Goal: Transaction & Acquisition: Purchase product/service

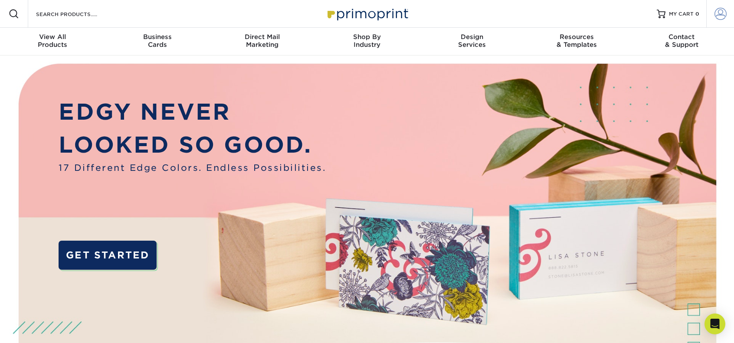
click at [717, 13] on span at bounding box center [721, 14] width 12 height 12
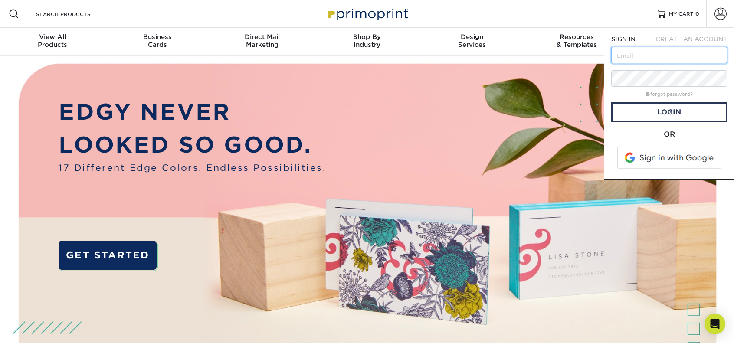
click at [679, 59] on input "text" at bounding box center [669, 55] width 116 height 16
type input "kiana@scorpioco.com"
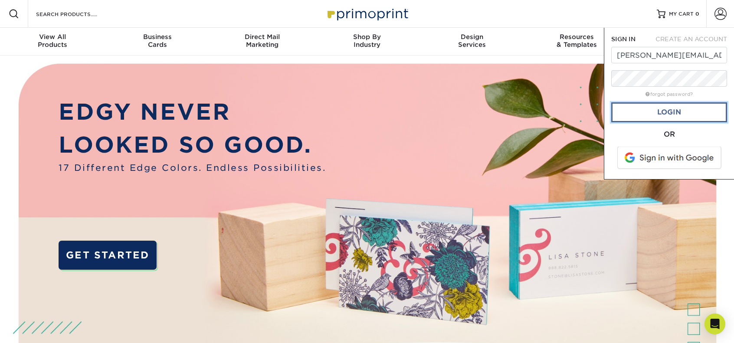
click at [668, 112] on link "Login" at bounding box center [669, 112] width 116 height 20
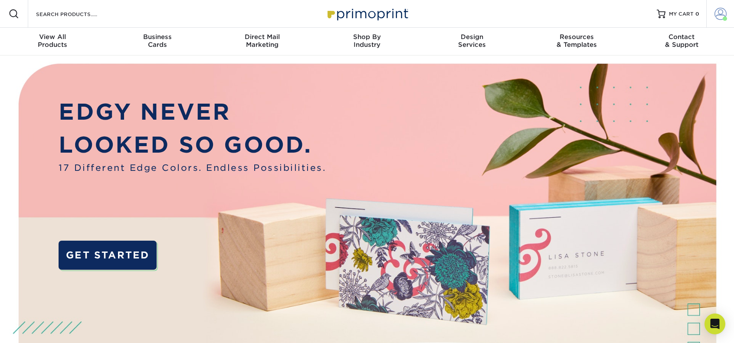
click at [715, 10] on span at bounding box center [721, 14] width 12 height 12
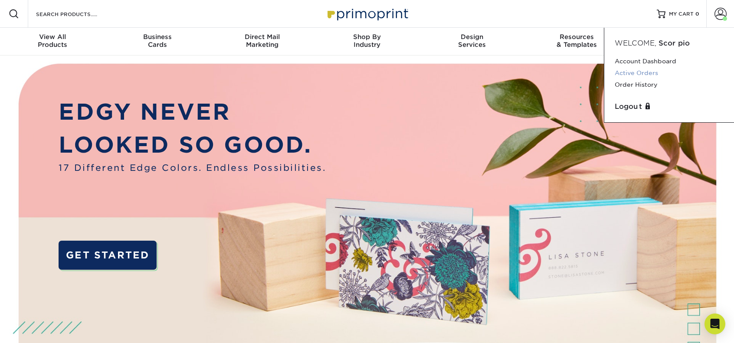
click at [642, 71] on link "Active Orders" at bounding box center [669, 73] width 109 height 12
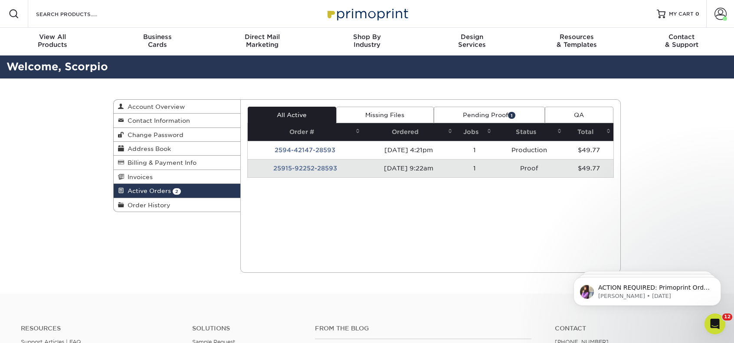
click at [376, 113] on link "Missing Files" at bounding box center [385, 115] width 98 height 16
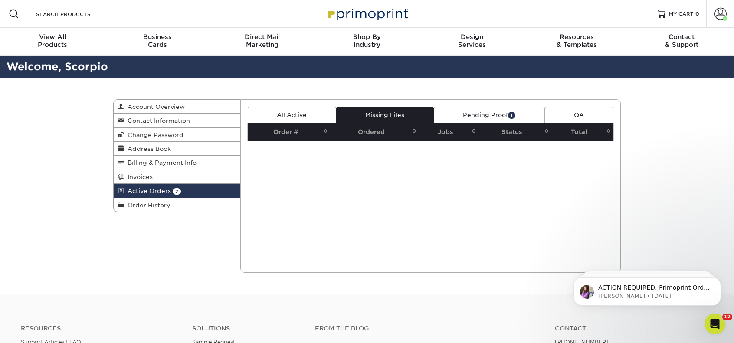
click at [500, 121] on link "Pending Proof 1" at bounding box center [489, 115] width 111 height 16
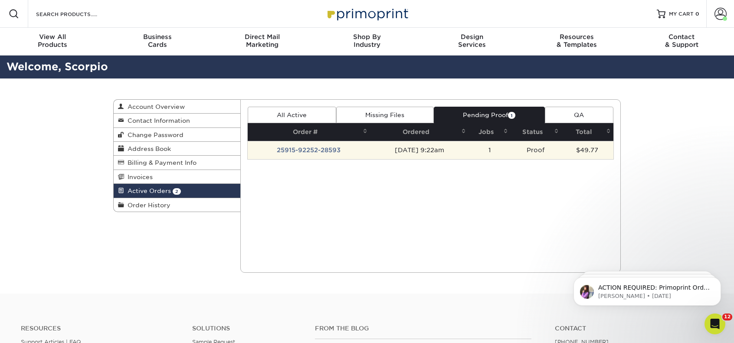
click at [307, 146] on td "25915-92252-28593" at bounding box center [309, 150] width 123 height 18
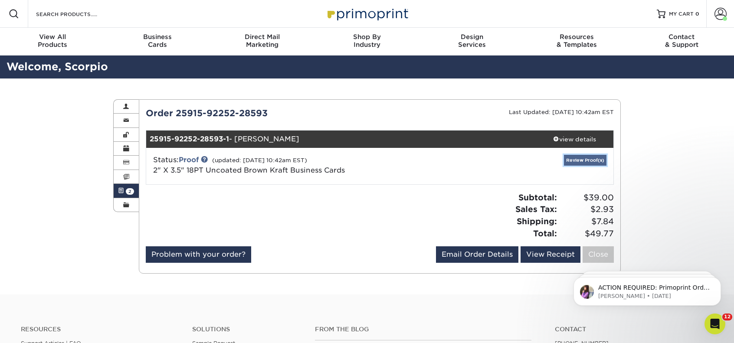
click at [582, 157] on link "Review Proof(s)" at bounding box center [585, 160] width 43 height 11
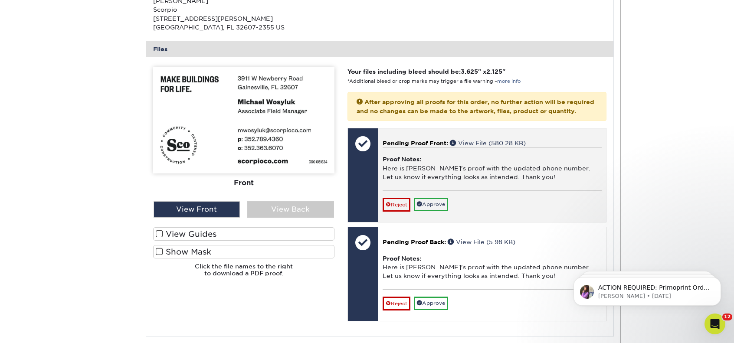
scroll to position [304, 0]
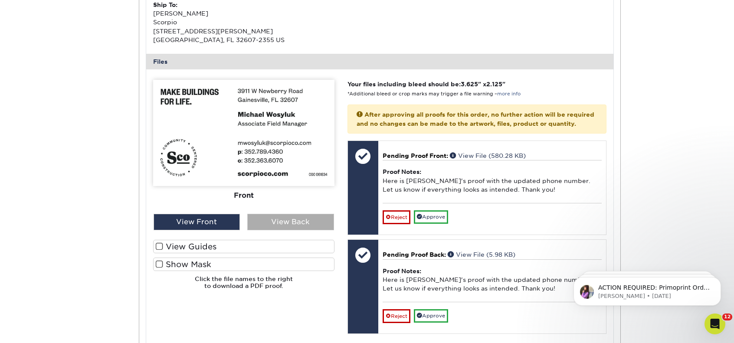
click at [306, 217] on div "View Back" at bounding box center [290, 222] width 87 height 16
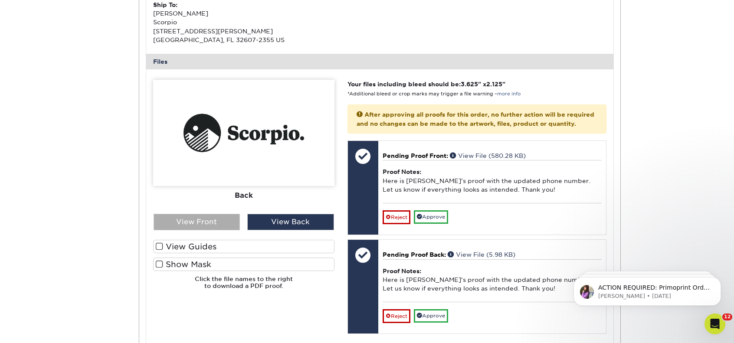
click at [227, 218] on div "View Front" at bounding box center [197, 222] width 87 height 16
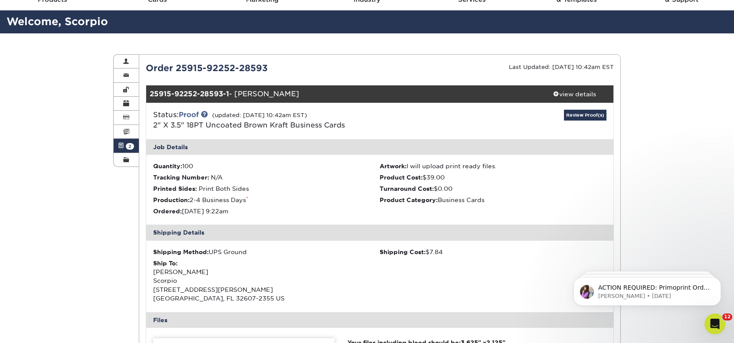
scroll to position [43, 0]
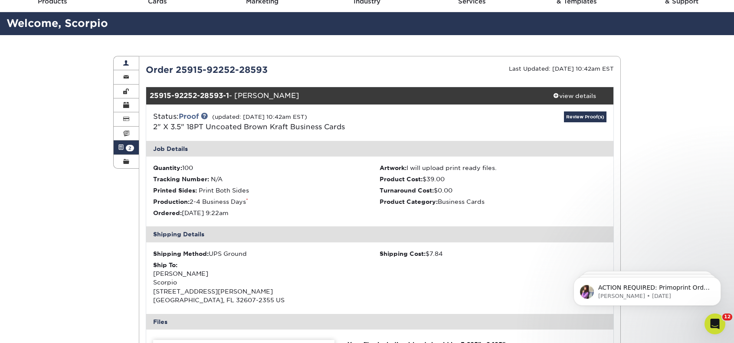
click at [124, 67] on link "Account Overview" at bounding box center [126, 63] width 25 height 14
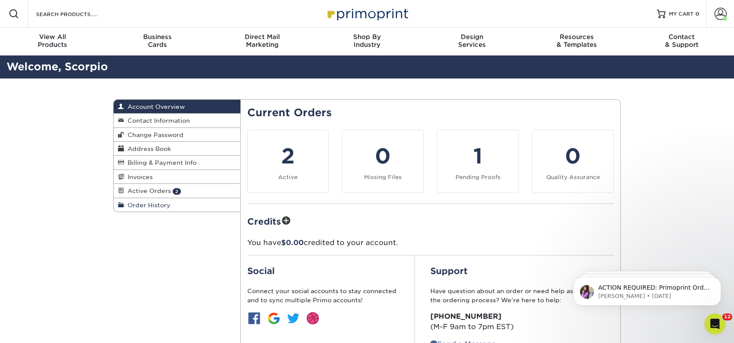
click at [136, 205] on span "Order History" at bounding box center [147, 205] width 46 height 7
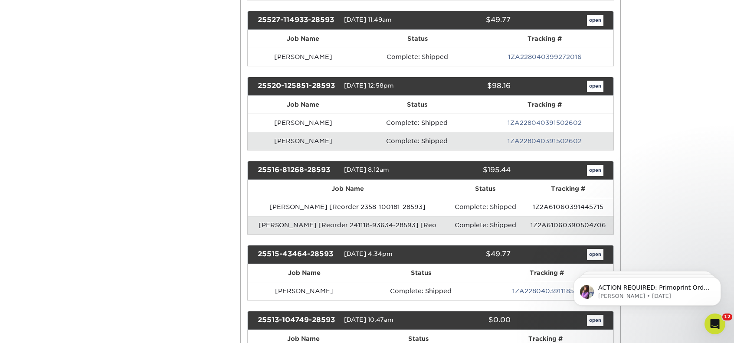
scroll to position [954, 0]
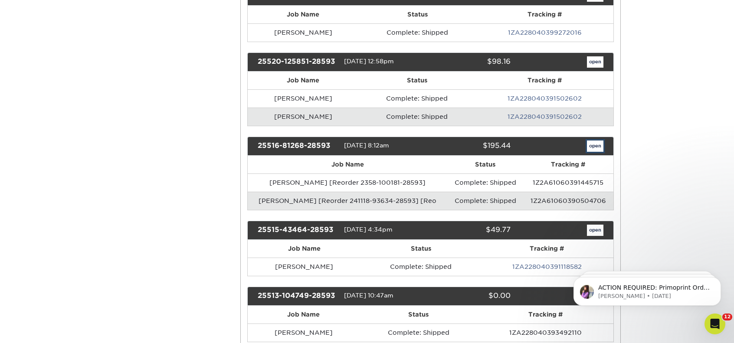
click at [590, 141] on link "open" at bounding box center [595, 146] width 16 height 11
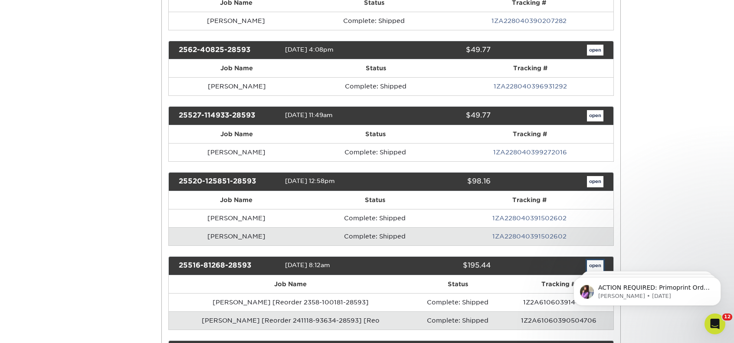
scroll to position [0, 0]
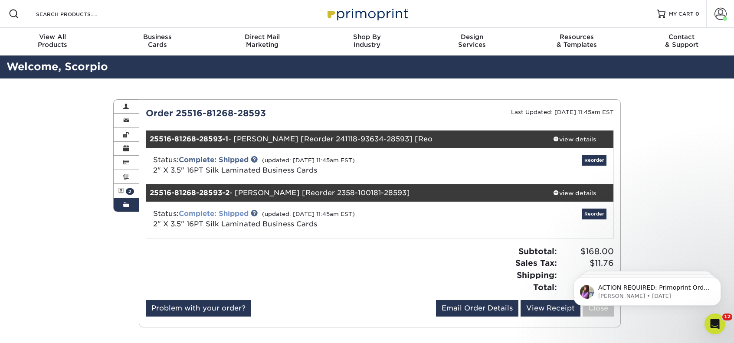
click at [236, 214] on link "Complete: Shipped" at bounding box center [214, 214] width 70 height 8
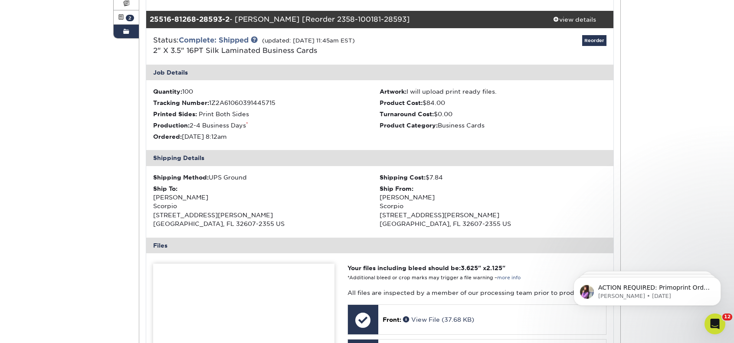
scroll to position [87, 0]
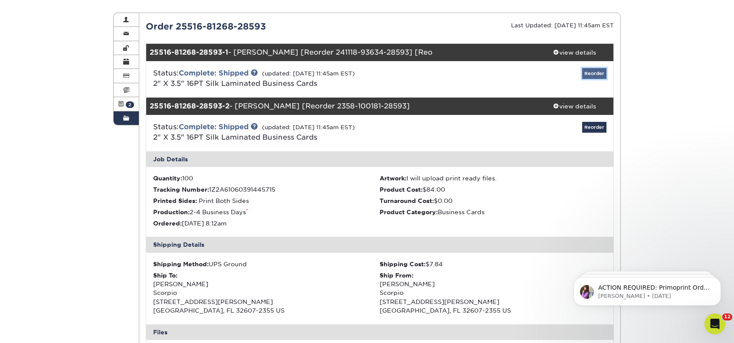
click at [590, 69] on link "Reorder" at bounding box center [594, 73] width 24 height 11
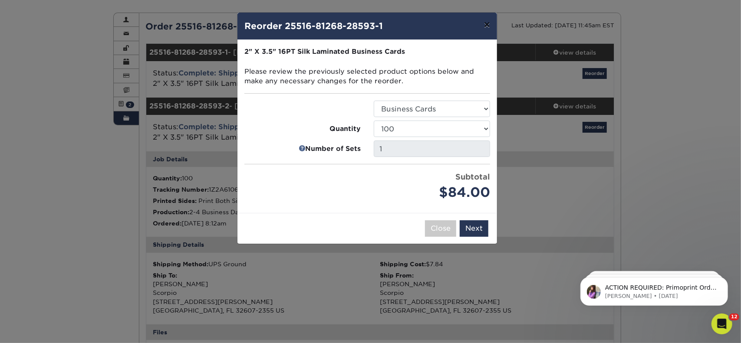
click at [483, 20] on button "×" at bounding box center [487, 25] width 20 height 24
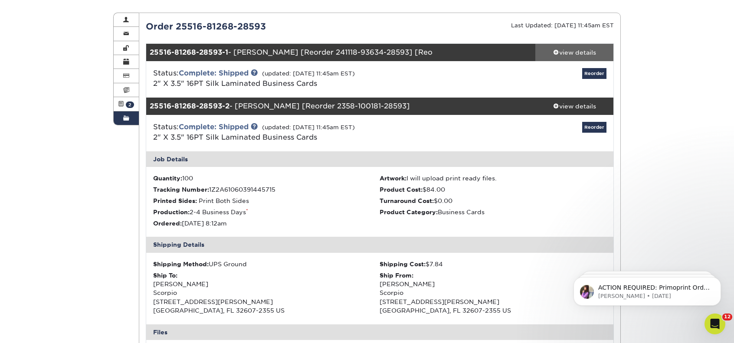
click at [584, 49] on div "view details" at bounding box center [574, 52] width 78 height 9
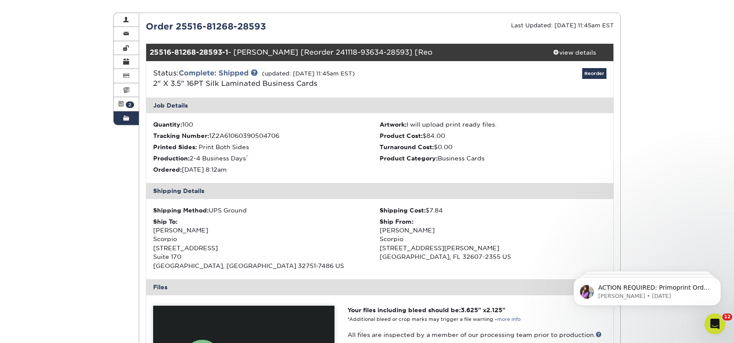
drag, startPoint x: 153, startPoint y: 83, endPoint x: 319, endPoint y: 85, distance: 166.2
click at [319, 85] on div "Status: Complete: Shipped (updated: 06/03/2025 11:45am EST) 2" X 3.5" 16PT Silk…" at bounding box center [302, 78] width 311 height 21
copy span "2" X 3.5" 16PT Silk Laminated Business Cards"
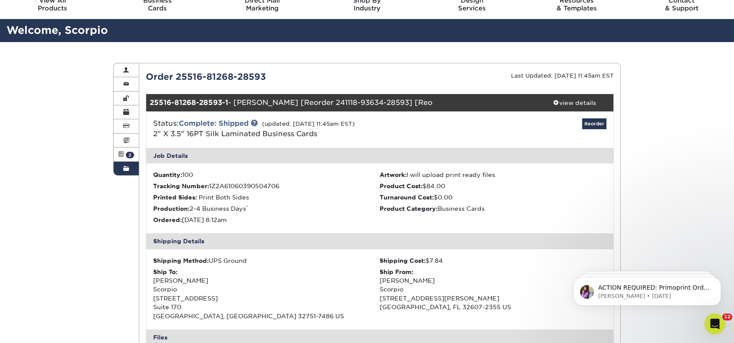
scroll to position [0, 0]
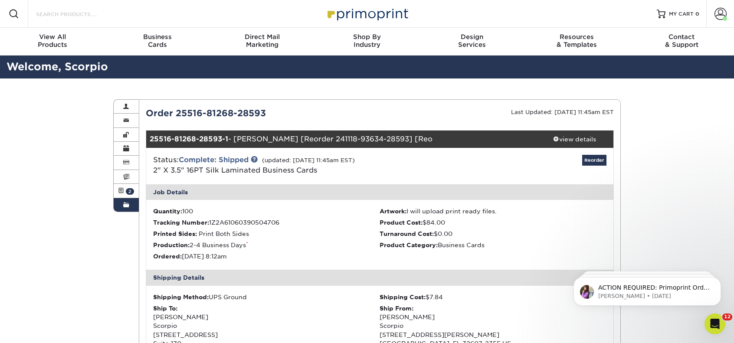
click at [89, 11] on input "Search Products" at bounding box center [77, 14] width 85 height 10
paste input "2" X 3.5" 16PT Silk Laminated Business Cards"
type input "2" X 3.5" 16PT Silk Laminated Business Cards"
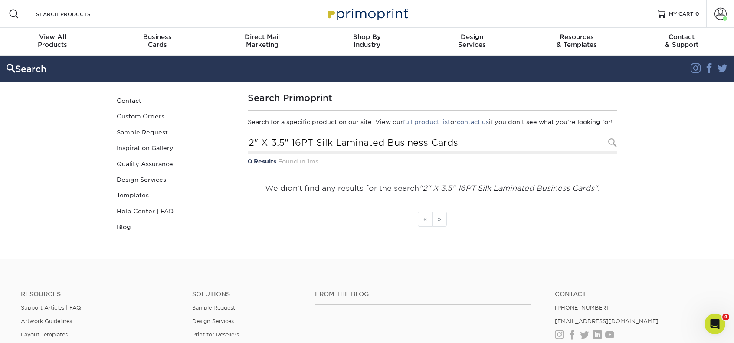
click at [147, 9] on div "Resources Menu Search Products Account Welcome, [GEOGRAPHIC_DATA] Account Dashb…" at bounding box center [367, 14] width 734 height 28
drag, startPoint x: 147, startPoint y: 14, endPoint x: 100, endPoint y: 19, distance: 47.1
click at [113, 20] on div "Resources Menu Search Products Account Welcome, Scorpio Account Dashboard Activ…" at bounding box center [367, 14] width 734 height 28
click at [70, 16] on input "Search Products" at bounding box center [77, 14] width 85 height 10
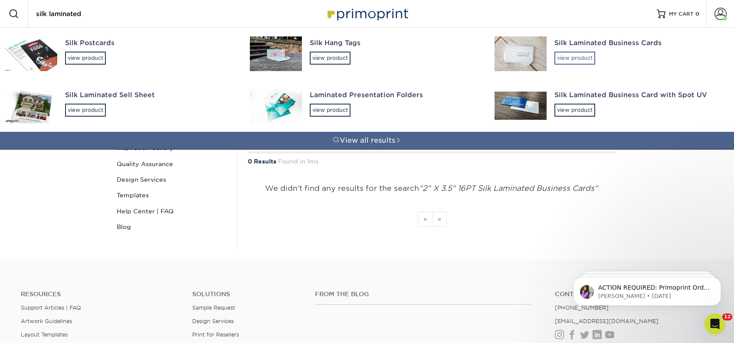
type input "silk laminated"
click at [574, 62] on div "view product" at bounding box center [574, 58] width 41 height 13
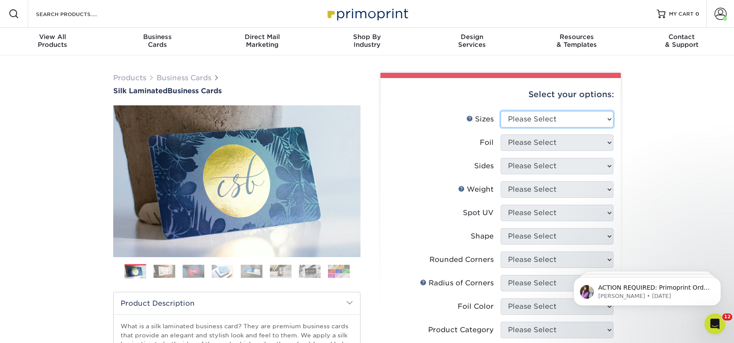
click at [555, 119] on select "Please Select 1.5" x 3.5" - Mini 1.75" x 3.5" - Mini 2" x 2" - Square 2" x 3" -…" at bounding box center [557, 119] width 113 height 16
select select "2.00x3.50"
click at [501, 111] on select "Please Select 1.5" x 3.5" - Mini 1.75" x 3.5" - Mini 2" x 2" - Square 2" x 3" -…" at bounding box center [557, 119] width 113 height 16
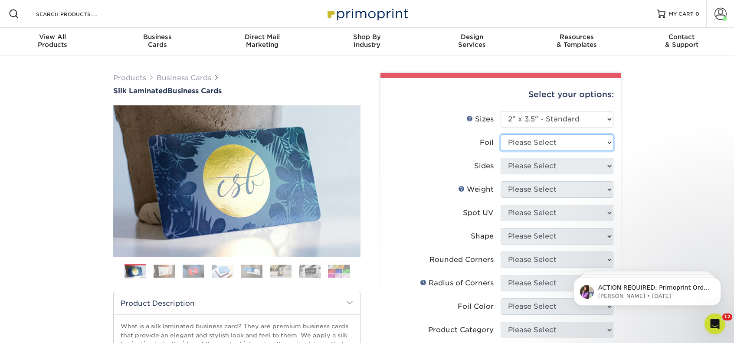
click at [566, 144] on select "Please Select Yes No" at bounding box center [557, 142] width 113 height 16
select select "0"
click at [501, 134] on select "Please Select Yes No" at bounding box center [557, 142] width 113 height 16
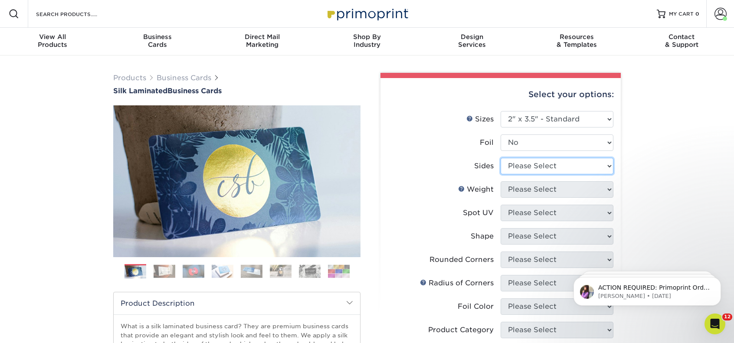
click at [549, 169] on select "Please Select Print Both Sides Print Front Only" at bounding box center [557, 166] width 113 height 16
select select "13abbda7-1d64-4f25-8bb2-c179b224825d"
click at [501, 158] on select "Please Select Print Both Sides Print Front Only" at bounding box center [557, 166] width 113 height 16
click at [557, 187] on select "Please Select 16PT" at bounding box center [557, 189] width 113 height 16
select select "16PT"
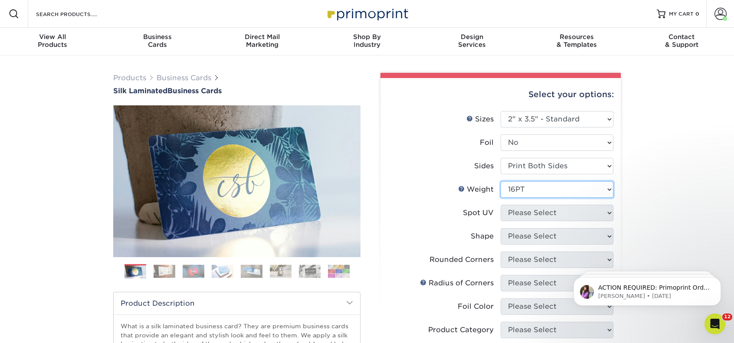
click at [501, 181] on select "Please Select 16PT" at bounding box center [557, 189] width 113 height 16
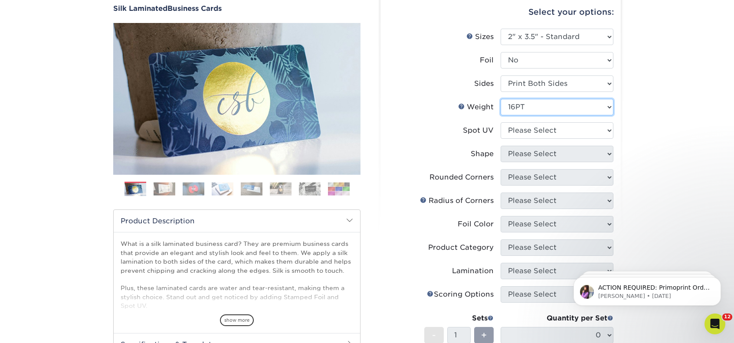
scroll to position [87, 0]
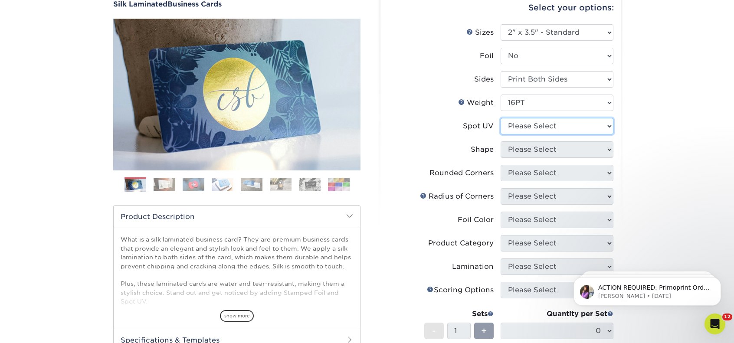
click at [560, 122] on select "Please Select No Spot UV Front and Back (Both Sides) Front Only Back Only" at bounding box center [557, 126] width 113 height 16
click at [560, 123] on select "Please Select No Spot UV Front and Back (Both Sides) Front Only Back Only" at bounding box center [557, 126] width 113 height 16
select select "3"
click at [501, 118] on select "Please Select No Spot UV Front and Back (Both Sides) Front Only Back Only" at bounding box center [557, 126] width 113 height 16
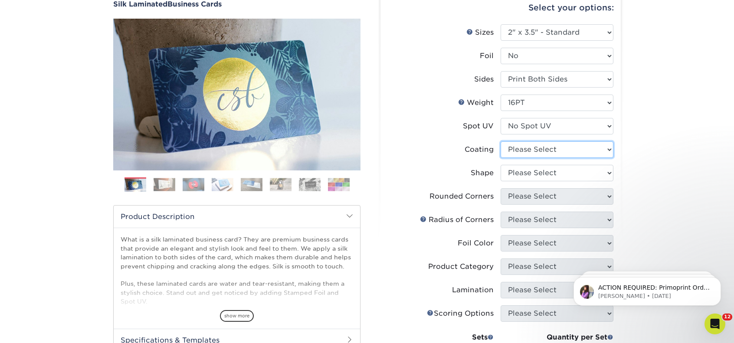
click at [554, 150] on select at bounding box center [557, 149] width 113 height 16
select select "3e7618de-abca-4bda-9f97-8b9129e913d8"
click at [501, 141] on select at bounding box center [557, 149] width 113 height 16
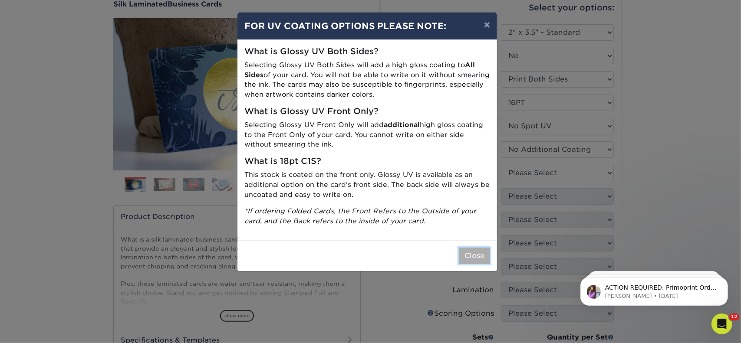
click at [473, 256] on button "Close" at bounding box center [474, 256] width 31 height 16
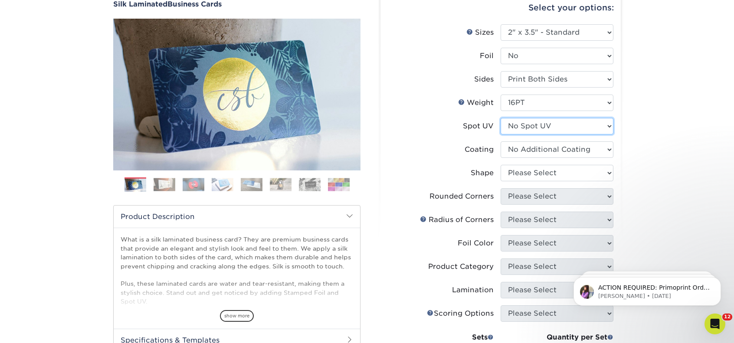
click at [554, 126] on select "Please Select No Spot UV Front and Back (Both Sides) Front Only Back Only" at bounding box center [557, 126] width 113 height 16
click at [501, 118] on select "Please Select No Spot UV Front and Back (Both Sides) Front Only Back Only" at bounding box center [557, 126] width 113 height 16
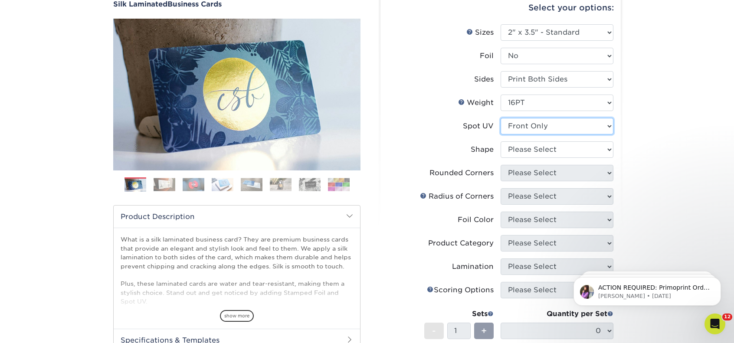
click at [551, 126] on select "Please Select No Spot UV Front and Back (Both Sides) Front Only Back Only" at bounding box center [557, 126] width 113 height 16
click at [501, 118] on select "Please Select No Spot UV Front and Back (Both Sides) Front Only Back Only" at bounding box center [557, 126] width 113 height 16
click at [548, 126] on select "Please Select No Spot UV Front and Back (Both Sides) Front Only Back Only" at bounding box center [557, 126] width 113 height 16
select select "1"
click at [501, 118] on select "Please Select No Spot UV Front and Back (Both Sides) Front Only Back Only" at bounding box center [557, 126] width 113 height 16
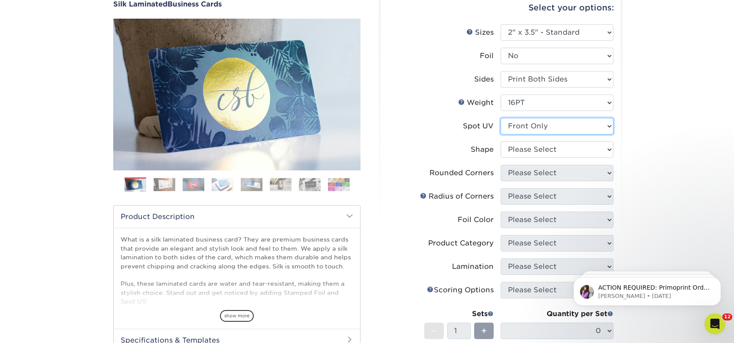
click at [563, 132] on select "Please Select No Spot UV Front and Back (Both Sides) Front Only Back Only" at bounding box center [557, 126] width 113 height 16
click at [501, 118] on select "Please Select No Spot UV Front and Back (Both Sides) Front Only Back Only" at bounding box center [557, 126] width 113 height 16
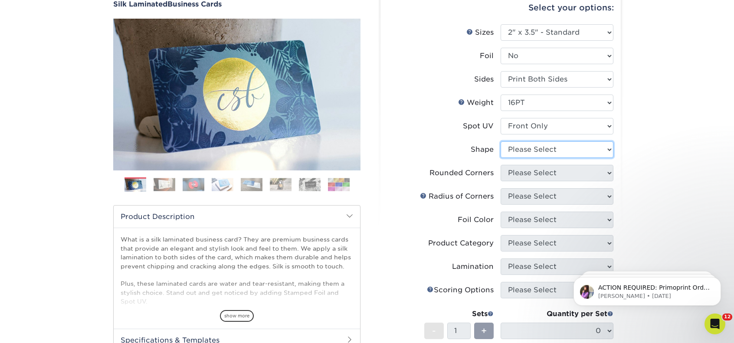
click at [520, 148] on select "Please Select Standard" at bounding box center [557, 149] width 113 height 16
select select "standard"
click at [501, 141] on select "Please Select Standard" at bounding box center [557, 149] width 113 height 16
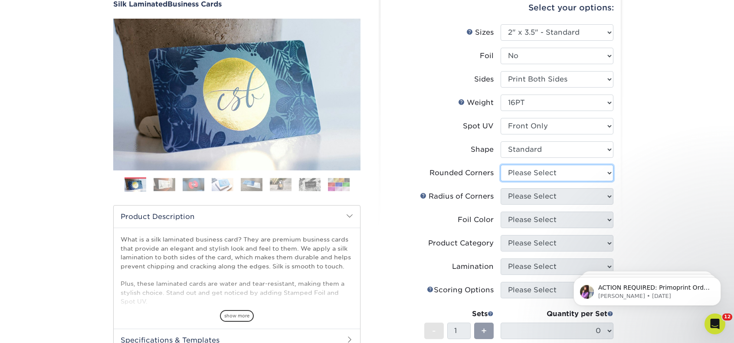
click at [529, 175] on select "Please Select Yes - Round 2 Corners Yes - Round 4 Corners No" at bounding box center [557, 173] width 113 height 16
select select "0"
click at [501, 165] on select "Please Select Yes - Round 2 Corners Yes - Round 4 Corners No" at bounding box center [557, 173] width 113 height 16
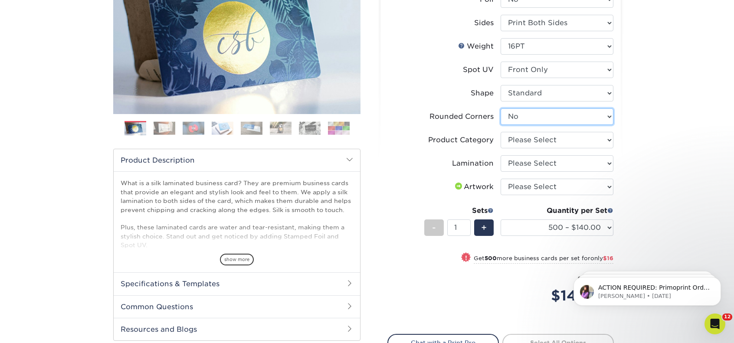
scroll to position [130, 0]
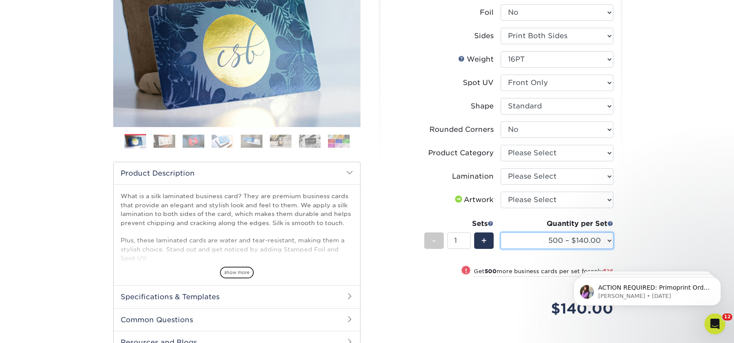
click at [574, 239] on select "500 – $140.00 1000 – $156.00 2500 – $383.00 5000 – $642.00 10000 – $1156.00" at bounding box center [557, 241] width 113 height 16
click at [574, 237] on select "500 – $140.00 1000 – $156.00 2500 – $383.00 5000 – $642.00 10000 – $1156.00" at bounding box center [557, 241] width 113 height 16
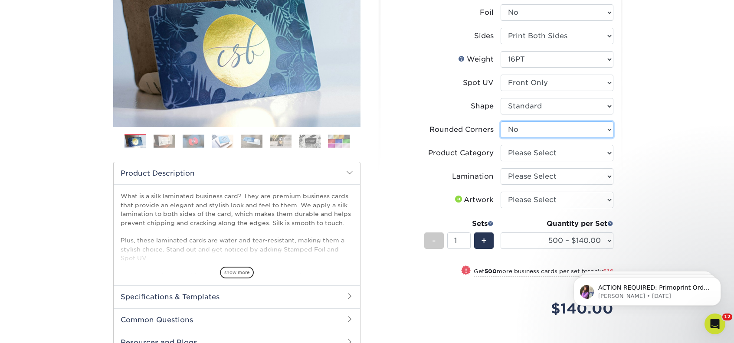
click at [561, 129] on select "Please Select Yes - Round 2 Corners Yes - Round 4 Corners No" at bounding box center [557, 129] width 113 height 16
click at [569, 122] on select "Please Select Yes - Round 2 Corners Yes - Round 4 Corners No" at bounding box center [557, 129] width 113 height 16
click at [560, 155] on select "Please Select Business Cards" at bounding box center [557, 153] width 113 height 16
select select "3b5148f1-0588-4f88-a218-97bcfdce65c1"
click at [501, 145] on select "Please Select Business Cards" at bounding box center [557, 153] width 113 height 16
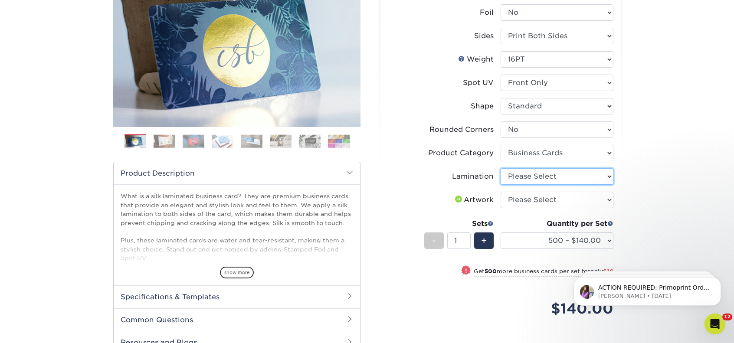
click at [556, 177] on select "Please Select Silk" at bounding box center [557, 176] width 113 height 16
select select "ccacb42f-45f7-42d3-bbd3-7c8421cf37f0"
click at [501, 168] on select "Please Select Silk" at bounding box center [557, 176] width 113 height 16
click at [548, 198] on select "Please Select I will upload files I need a design - $100" at bounding box center [557, 200] width 113 height 16
select select "upload"
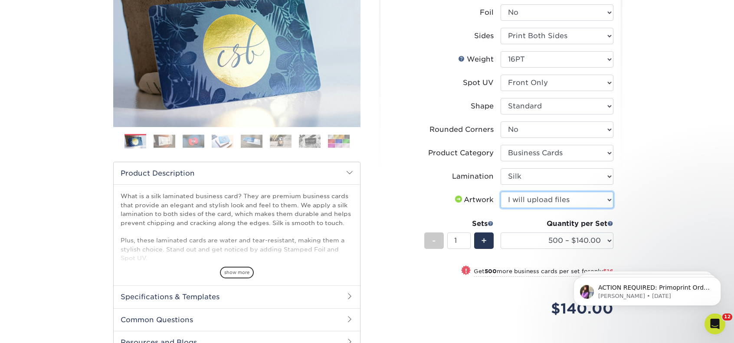
click at [501, 192] on select "Please Select I will upload files I need a design - $100" at bounding box center [557, 200] width 113 height 16
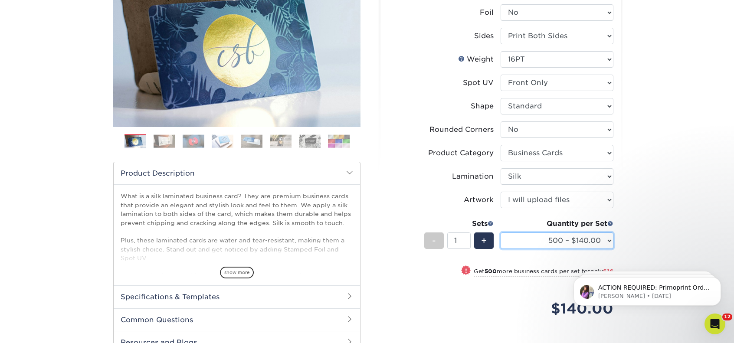
click at [604, 236] on select "500 – $140.00 1000 – $156.00 2500 – $383.00 5000 – $642.00 10000 – $1156.00" at bounding box center [557, 241] width 113 height 16
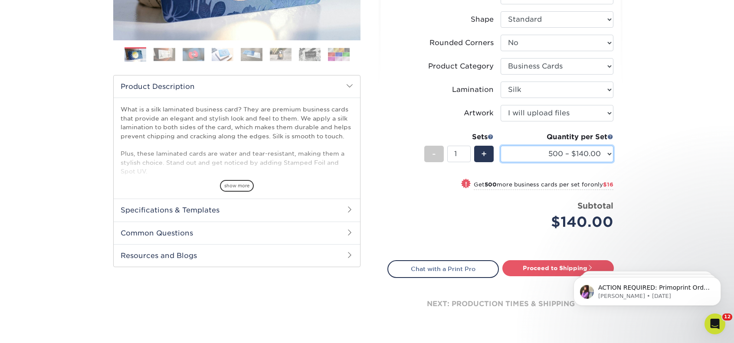
scroll to position [260, 0]
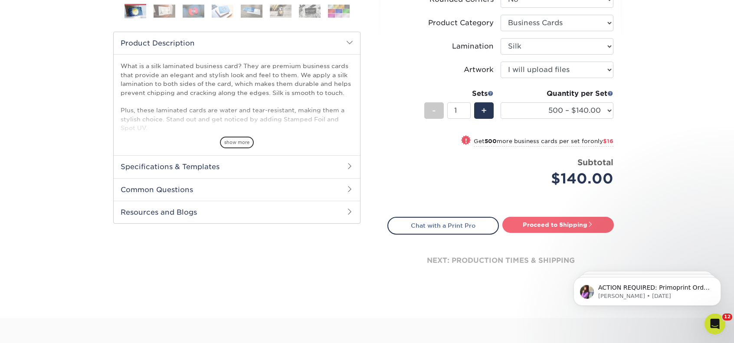
click at [585, 230] on link "Proceed to Shipping" at bounding box center [558, 225] width 112 height 16
type input "Set 1"
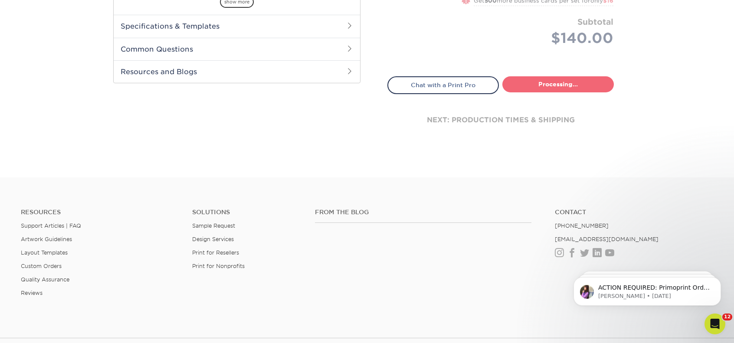
select select "85ce60e7-a328-46a2-a5ad-0d758dae0b71"
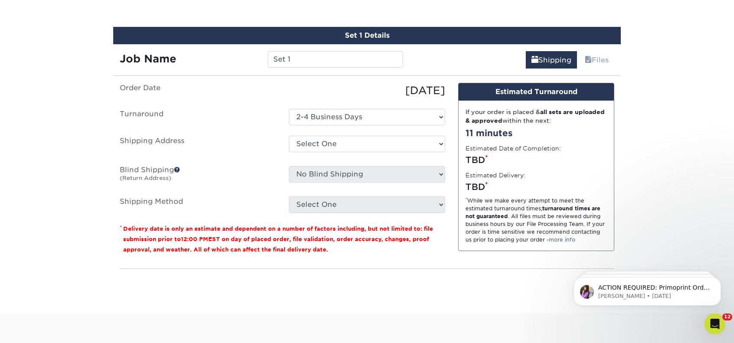
scroll to position [501, 0]
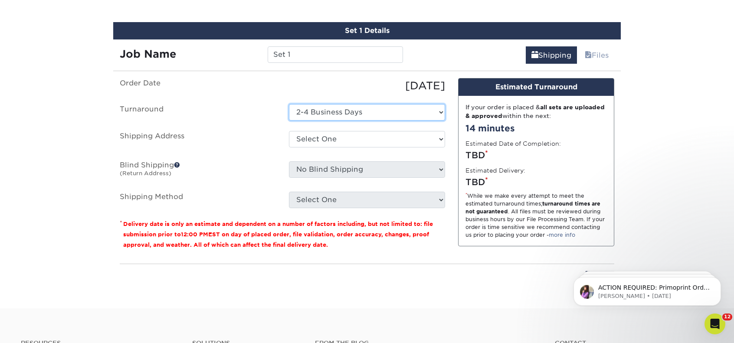
click at [390, 106] on select "Select One 2-4 Business Days" at bounding box center [367, 112] width 156 height 16
click at [289, 104] on select "Select One 2-4 Business Days" at bounding box center [367, 112] width 156 height 16
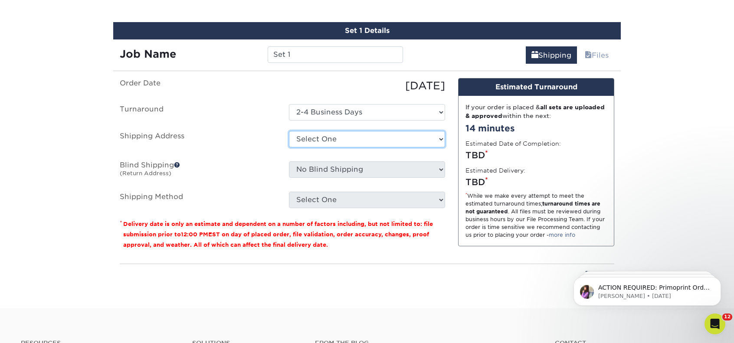
click at [377, 134] on select "Select One Gainesville Office Hunter Folsom Jacksonville Office Nick Panzica Ho…" at bounding box center [367, 139] width 156 height 16
select select "272742"
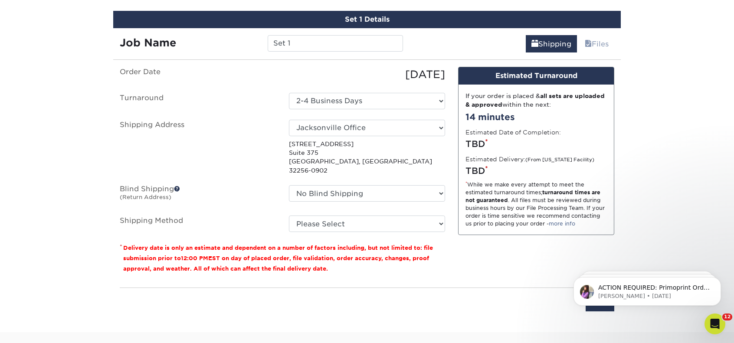
scroll to position [544, 0]
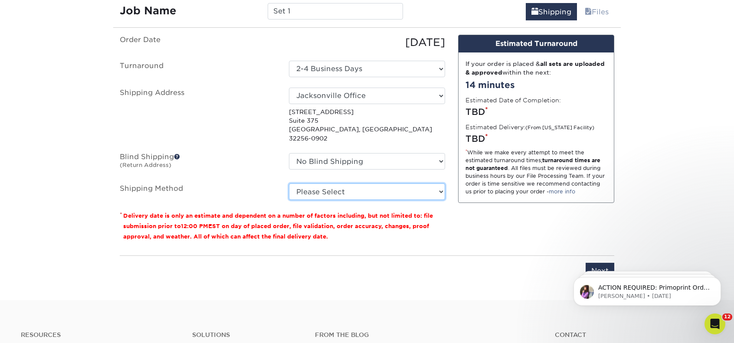
click at [382, 184] on select "Please Select Ground Shipping (+$8.96) 3 Day Shipping Service (+$15.34) 2 Day A…" at bounding box center [367, 192] width 156 height 16
select select "13"
click at [289, 184] on select "Please Select Ground Shipping (+$8.96) 3 Day Shipping Service (+$15.34) 2 Day A…" at bounding box center [367, 192] width 156 height 16
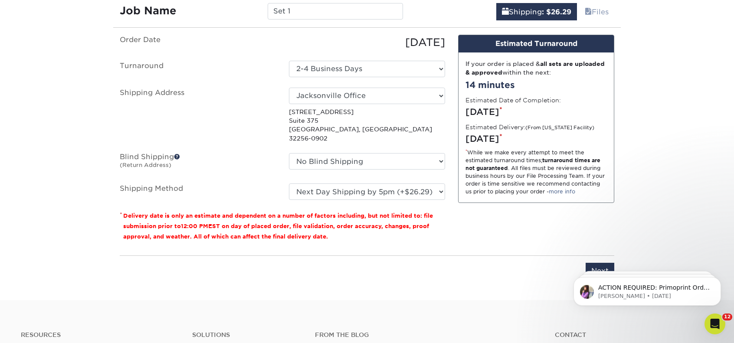
click at [603, 259] on html "ACTION REQUIRED: Primoprint Order 25731-91082-28593 Thank you for placing your …" at bounding box center [648, 289] width 174 height 61
click at [597, 263] on input "Next" at bounding box center [600, 271] width 29 height 16
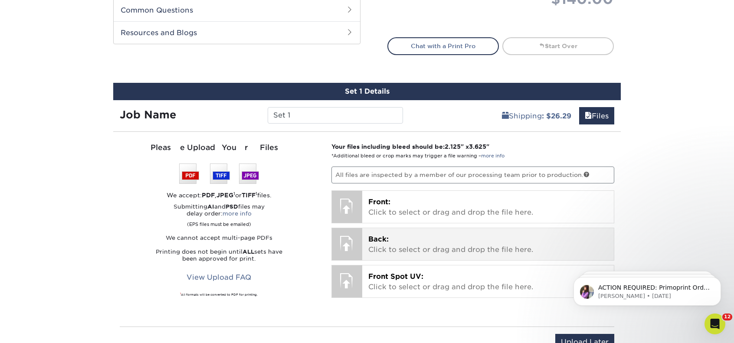
scroll to position [414, 0]
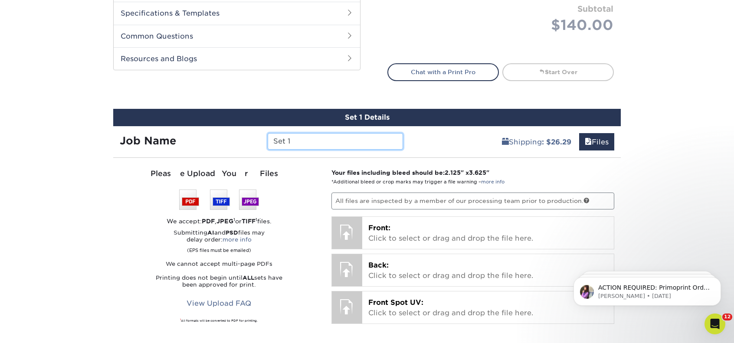
drag, startPoint x: 320, startPoint y: 143, endPoint x: 233, endPoint y: 148, distance: 87.8
click at [233, 148] on div "Job Name Set 1" at bounding box center [261, 141] width 296 height 16
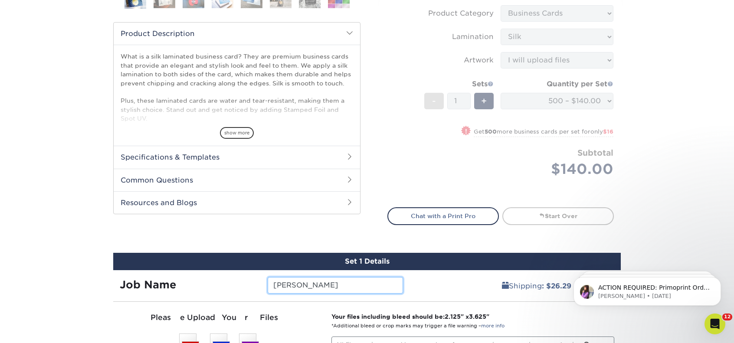
scroll to position [284, 0]
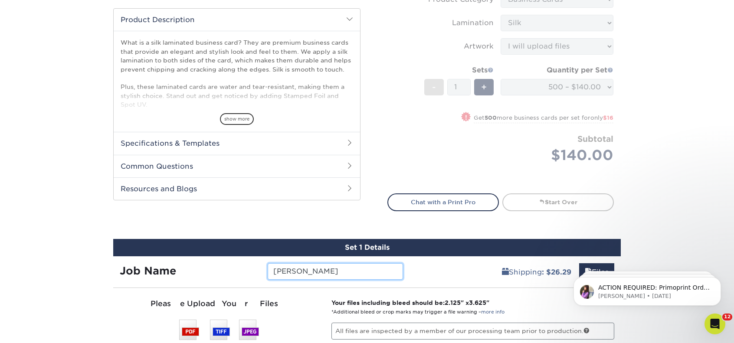
type input "[PERSON_NAME]"
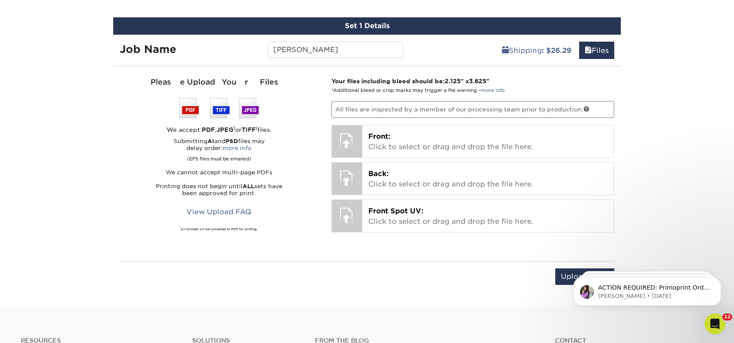
scroll to position [544, 0]
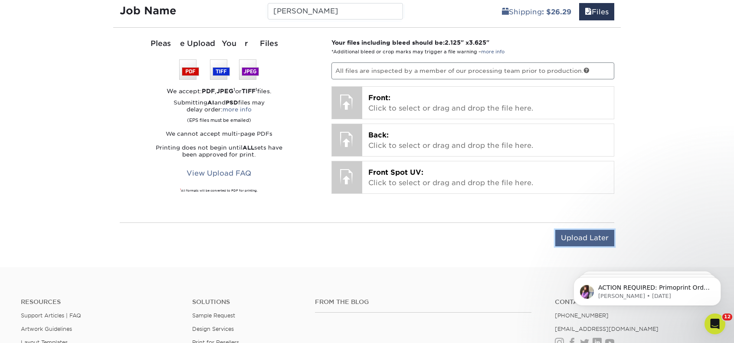
click at [572, 237] on input "Upload Later" at bounding box center [584, 238] width 59 height 16
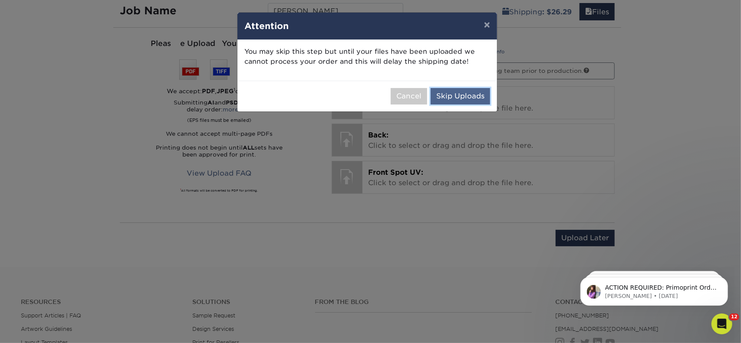
click at [461, 91] on button "Skip Uploads" at bounding box center [459, 96] width 59 height 16
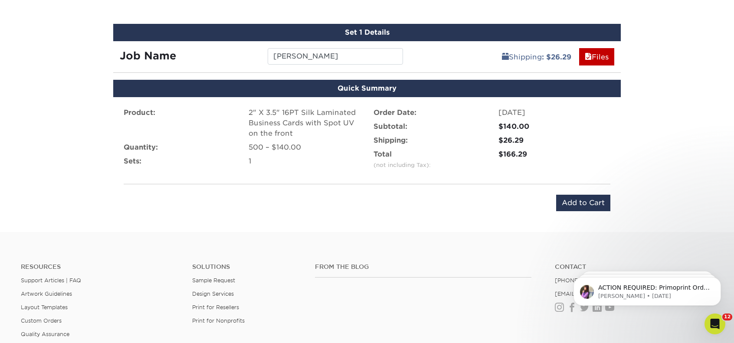
scroll to position [501, 0]
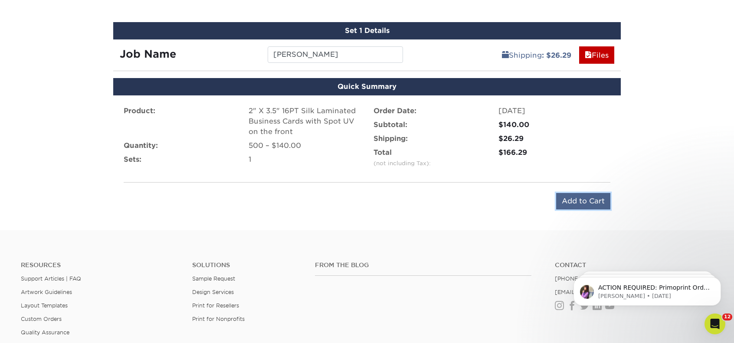
click at [594, 198] on input "Add to Cart" at bounding box center [583, 201] width 54 height 16
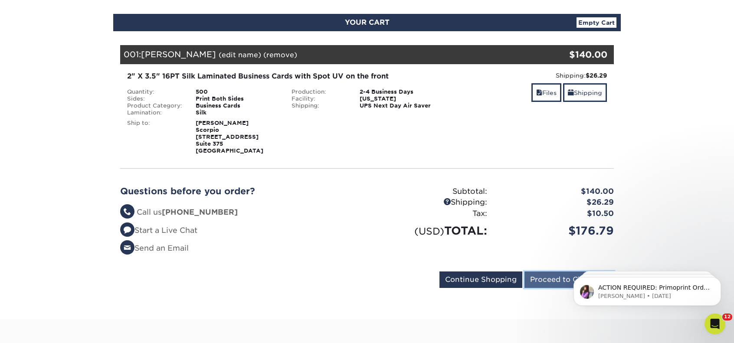
click at [554, 274] on input "Proceed to Checkout" at bounding box center [569, 280] width 89 height 16
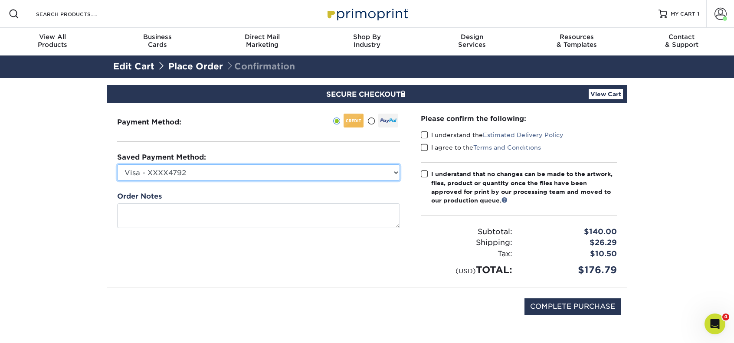
click at [299, 178] on select "Visa - XXXX4792 Visa - XXXX5126 Visa - XXXX6562 Visa - XXXX8990 Visa - XXXX7950…" at bounding box center [258, 172] width 283 height 16
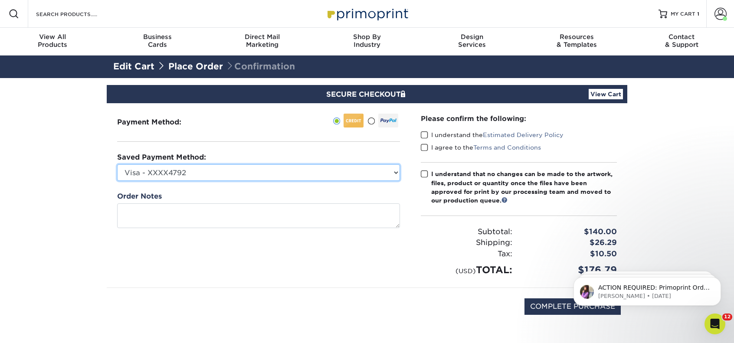
select select
click at [117, 164] on select "Visa - XXXX4792 Visa - XXXX5126 Visa - XXXX6562 Visa - XXXX8990 Visa - XXXX7950…" at bounding box center [258, 172] width 283 height 16
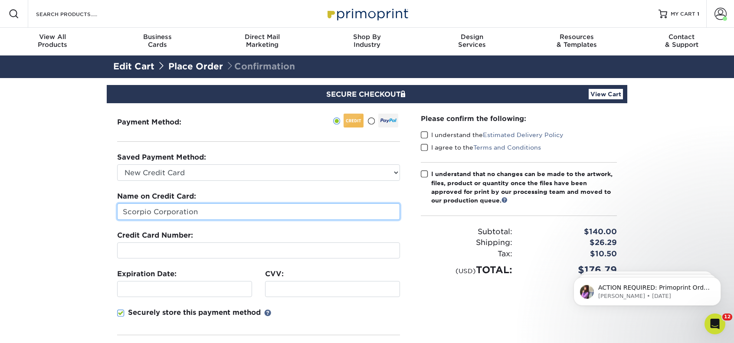
drag, startPoint x: 223, startPoint y: 213, endPoint x: 103, endPoint y: 226, distance: 120.9
click at [103, 226] on section "SECURE CHECKOUT View Cart Payment Method: Saved Payment Method:" at bounding box center [367, 269] width 734 height 383
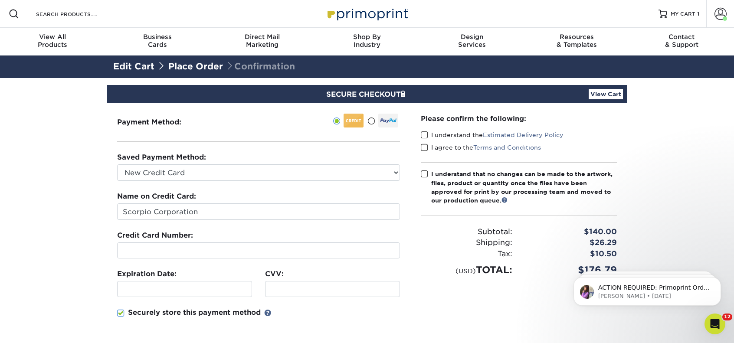
drag, startPoint x: 279, startPoint y: 182, endPoint x: 282, endPoint y: 175, distance: 7.4
click at [279, 181] on div "Saved Payment Method: Visa - XXXX4792 Visa - XXXX5126 Visa - XXXX6562 Visa - XX…" at bounding box center [258, 248] width 283 height 193
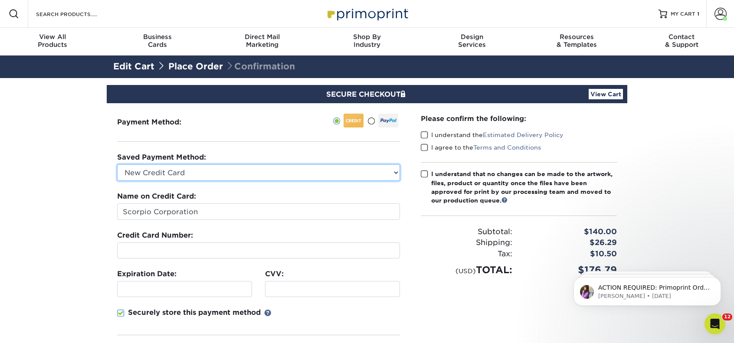
click at [282, 174] on select "Visa - XXXX4792 Visa - XXXX5126 Visa - XXXX6562 Visa - XXXX8990 Visa - XXXX7950…" at bounding box center [258, 172] width 283 height 16
click at [286, 169] on select "Visa - XXXX4792 Visa - XXXX5126 Visa - XXXX6562 Visa - XXXX8990 Visa - XXXX7950…" at bounding box center [258, 172] width 283 height 16
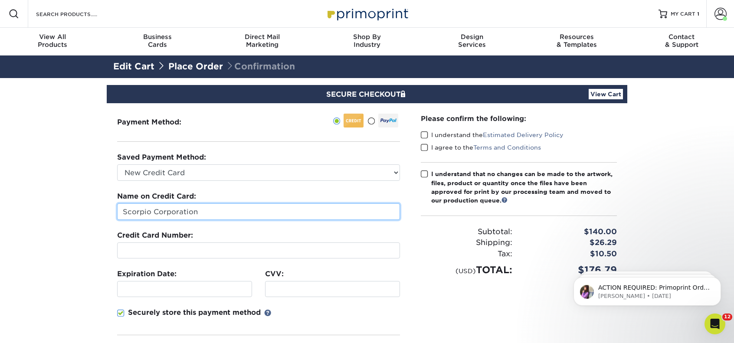
drag, startPoint x: 230, startPoint y: 214, endPoint x: 112, endPoint y: 222, distance: 118.2
click at [112, 221] on div "Payment Method:" at bounding box center [259, 248] width 304 height 290
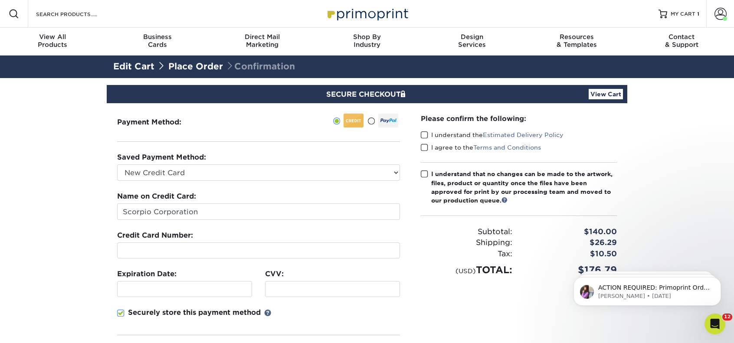
click at [148, 240] on div "Credit Card Number:" at bounding box center [258, 244] width 283 height 28
click at [324, 293] on div at bounding box center [332, 289] width 135 height 16
click at [445, 307] on div "Please confirm the following: I understand the Estimated Delivery Policy I agre…" at bounding box center [518, 248] width 217 height 290
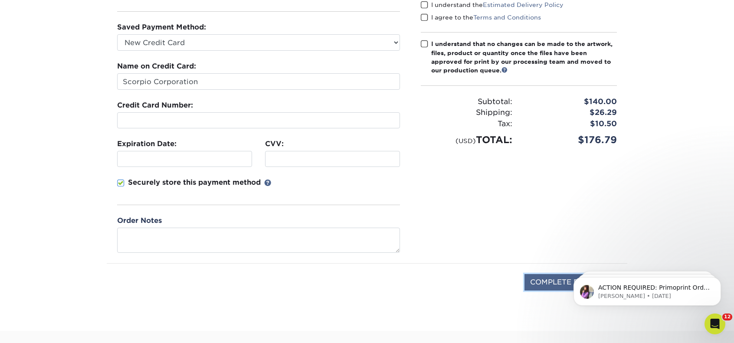
click at [551, 279] on input "COMPLETE PURCHASE" at bounding box center [573, 282] width 96 height 16
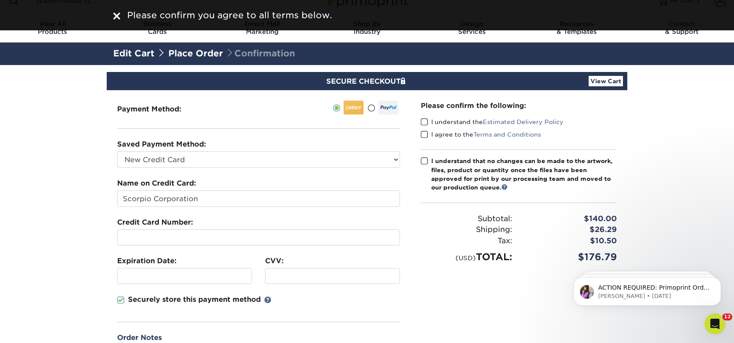
scroll to position [0, 0]
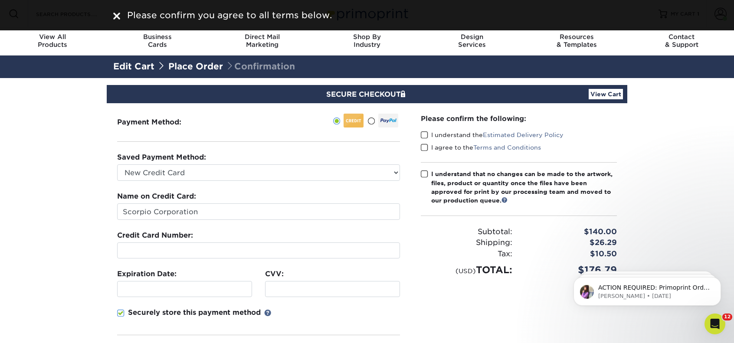
click at [423, 134] on span at bounding box center [424, 135] width 7 height 8
click at [0, 0] on input "I understand the Estimated Delivery Policy" at bounding box center [0, 0] width 0 height 0
click at [425, 145] on span at bounding box center [424, 148] width 7 height 8
click at [0, 0] on input "I agree to the Terms and Conditions" at bounding box center [0, 0] width 0 height 0
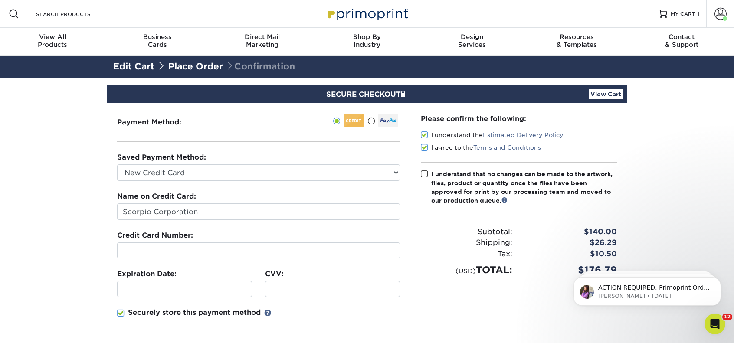
click at [423, 175] on span at bounding box center [424, 174] width 7 height 8
click at [0, 0] on input "I understand that no changes can be made to the artwork, files, product or quan…" at bounding box center [0, 0] width 0 height 0
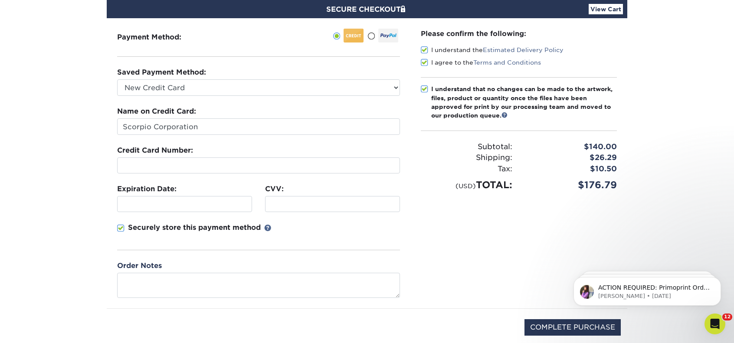
scroll to position [174, 0]
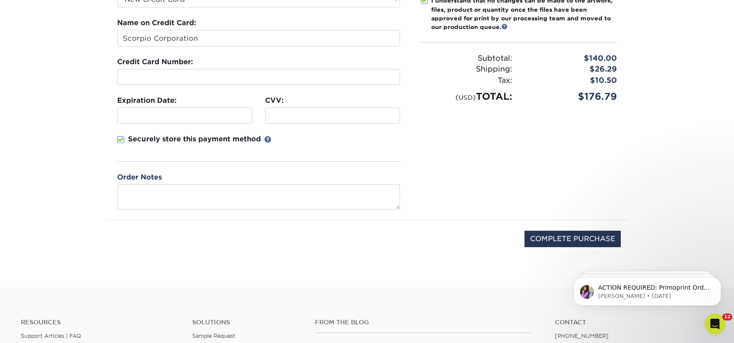
click at [566, 225] on div "COMPLETE PURCHASE" at bounding box center [367, 243] width 508 height 46
click at [570, 239] on input "COMPLETE PURCHASE" at bounding box center [573, 239] width 96 height 16
type input "PROCESSING, PLEASE WAIT..."
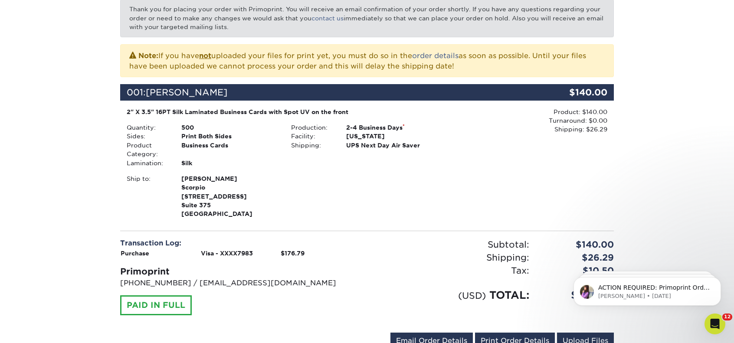
scroll to position [217, 0]
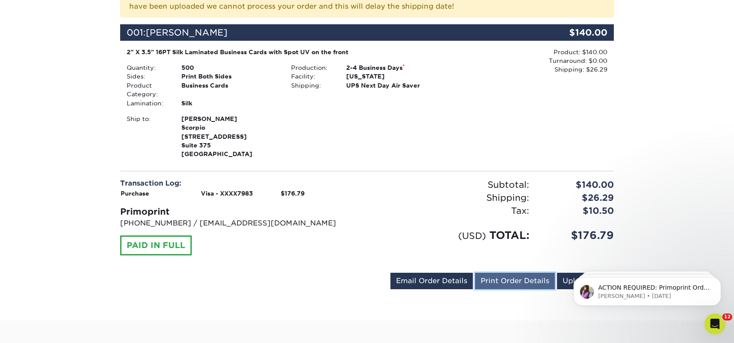
click at [510, 273] on link "Print Order Details" at bounding box center [515, 281] width 80 height 16
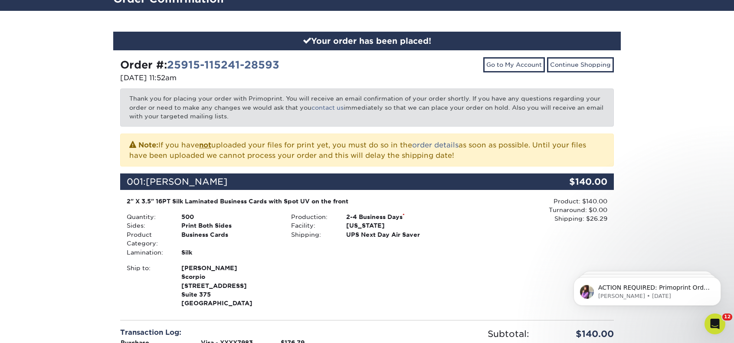
scroll to position [43, 0]
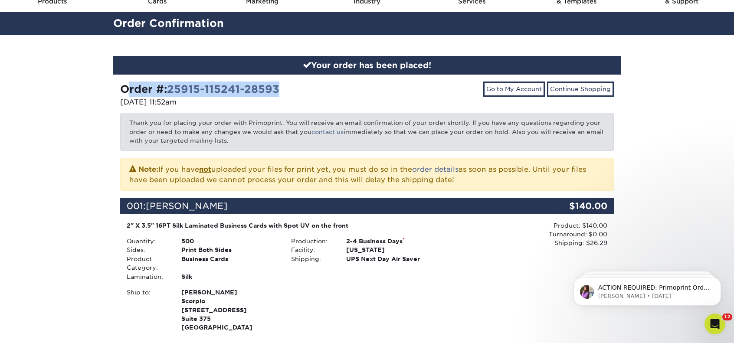
drag, startPoint x: 120, startPoint y: 90, endPoint x: 296, endPoint y: 92, distance: 175.7
click at [296, 92] on div "Order #: 25915-115241-28593" at bounding box center [240, 90] width 240 height 16
copy strong "Order #: 25915-115241-28593"
click at [72, 92] on div "Your order has been placed! Order #: 25915-115241-28593 [DATE] 11:52am Go to My…" at bounding box center [367, 264] width 734 height 459
